Goal: Use online tool/utility: Utilize a website feature to perform a specific function

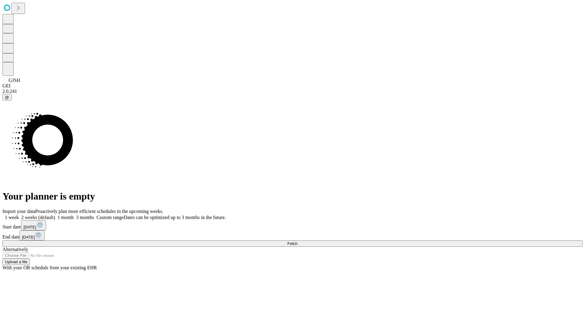
click at [297, 241] on span "Fetch" at bounding box center [292, 243] width 10 height 5
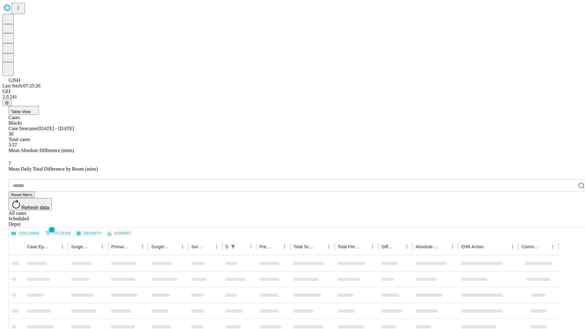
click at [30, 109] on span "Table View" at bounding box center [20, 111] width 19 height 5
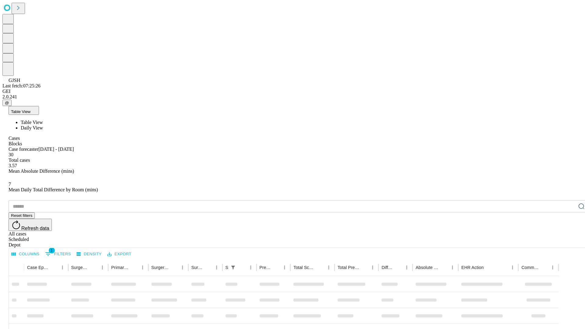
click at [43, 125] on span "Daily View" at bounding box center [32, 127] width 22 height 5
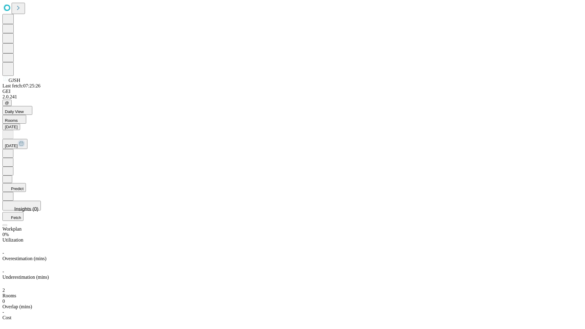
click at [26, 183] on button "Predict" at bounding box center [13, 187] width 23 height 9
